Goal: Transaction & Acquisition: Download file/media

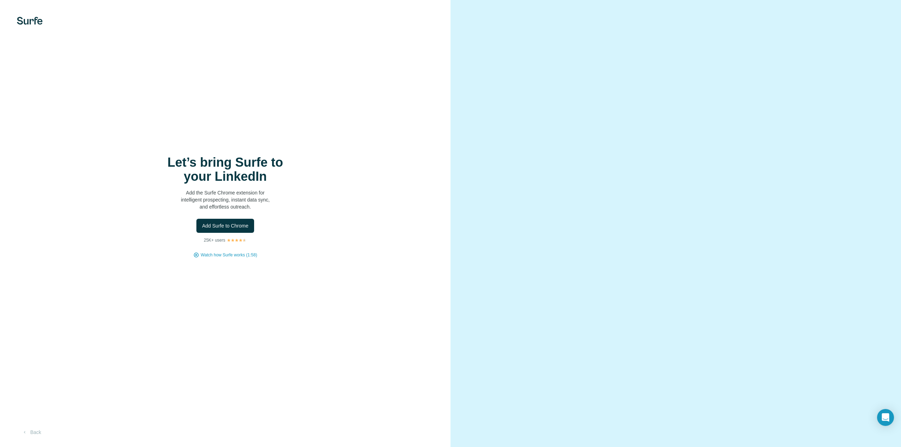
click at [181, 110] on div "Let’s bring Surfe to your LinkedIn Add the Surfe Chrome extension for intellige…" at bounding box center [225, 223] width 450 height 447
click at [296, 209] on div "Let’s bring Surfe to your LinkedIn Add the Surfe Chrome extension for intellige…" at bounding box center [225, 206] width 422 height 103
click at [241, 190] on p "Add the Surfe Chrome extension for intelligent prospecting, instant data sync, …" at bounding box center [225, 199] width 141 height 21
click at [36, 19] on img at bounding box center [30, 21] width 26 height 8
click at [205, 258] on span "Watch how Surfe works (1:58)" at bounding box center [229, 255] width 56 height 6
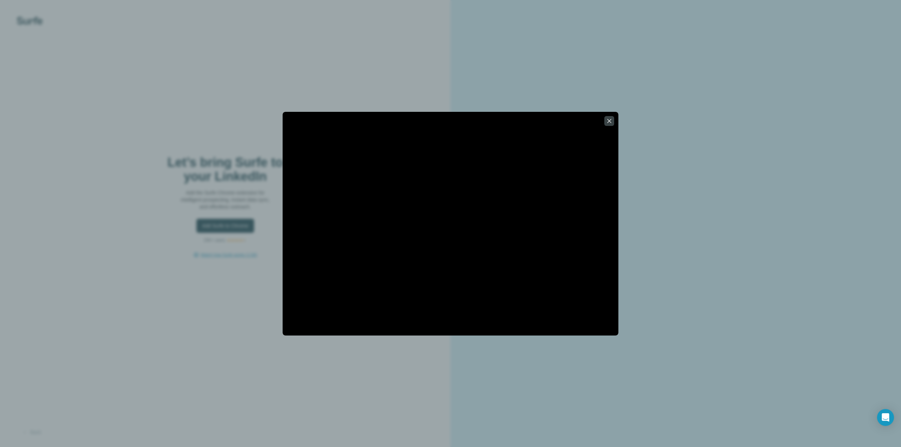
click at [468, 70] on div at bounding box center [450, 223] width 901 height 447
